Goal: Information Seeking & Learning: Learn about a topic

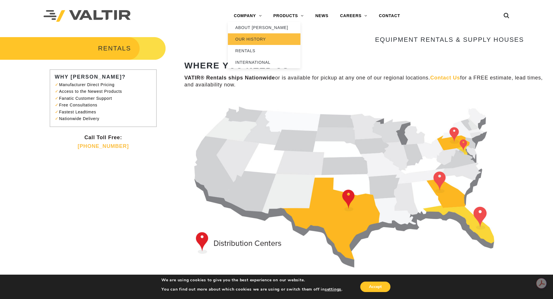
click at [246, 41] on link "OUR HISTORY" at bounding box center [264, 39] width 73 height 12
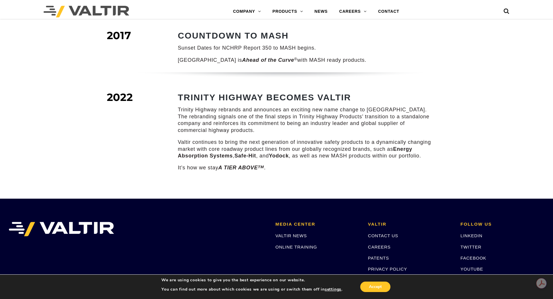
scroll to position [696, 0]
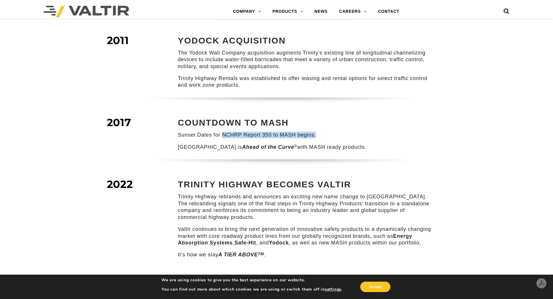
drag, startPoint x: 221, startPoint y: 128, endPoint x: 315, endPoint y: 128, distance: 93.7
click at [315, 132] on p "Sunset Dates for NCHRP Report 350 to MASH begins." at bounding box center [306, 135] width 257 height 7
copy p "NCHRP Report 350 to MASH begins."
